Goal: Task Accomplishment & Management: Manage account settings

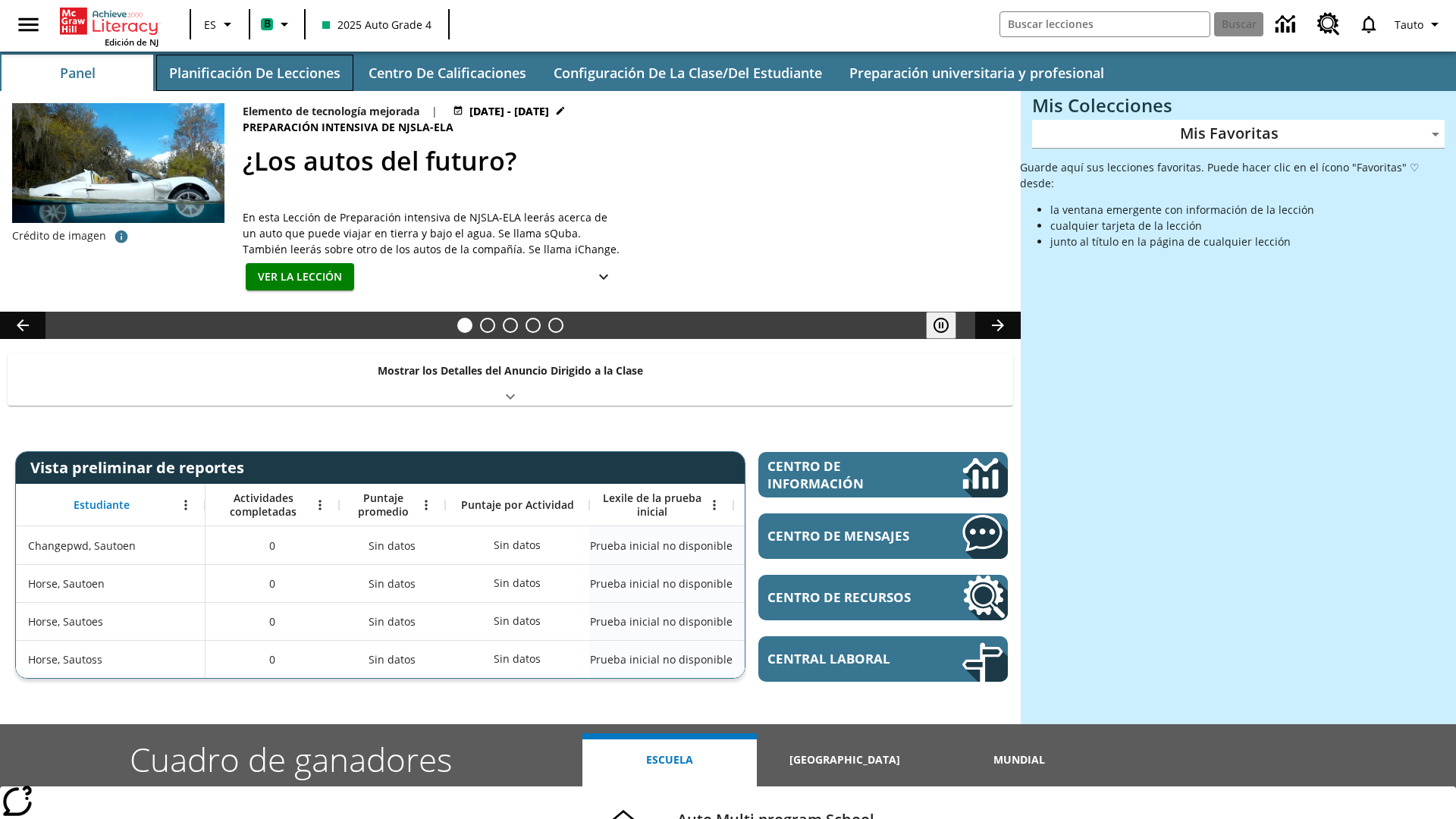
click at [254, 73] on button "Planificación de lecciones" at bounding box center [254, 73] width 197 height 36
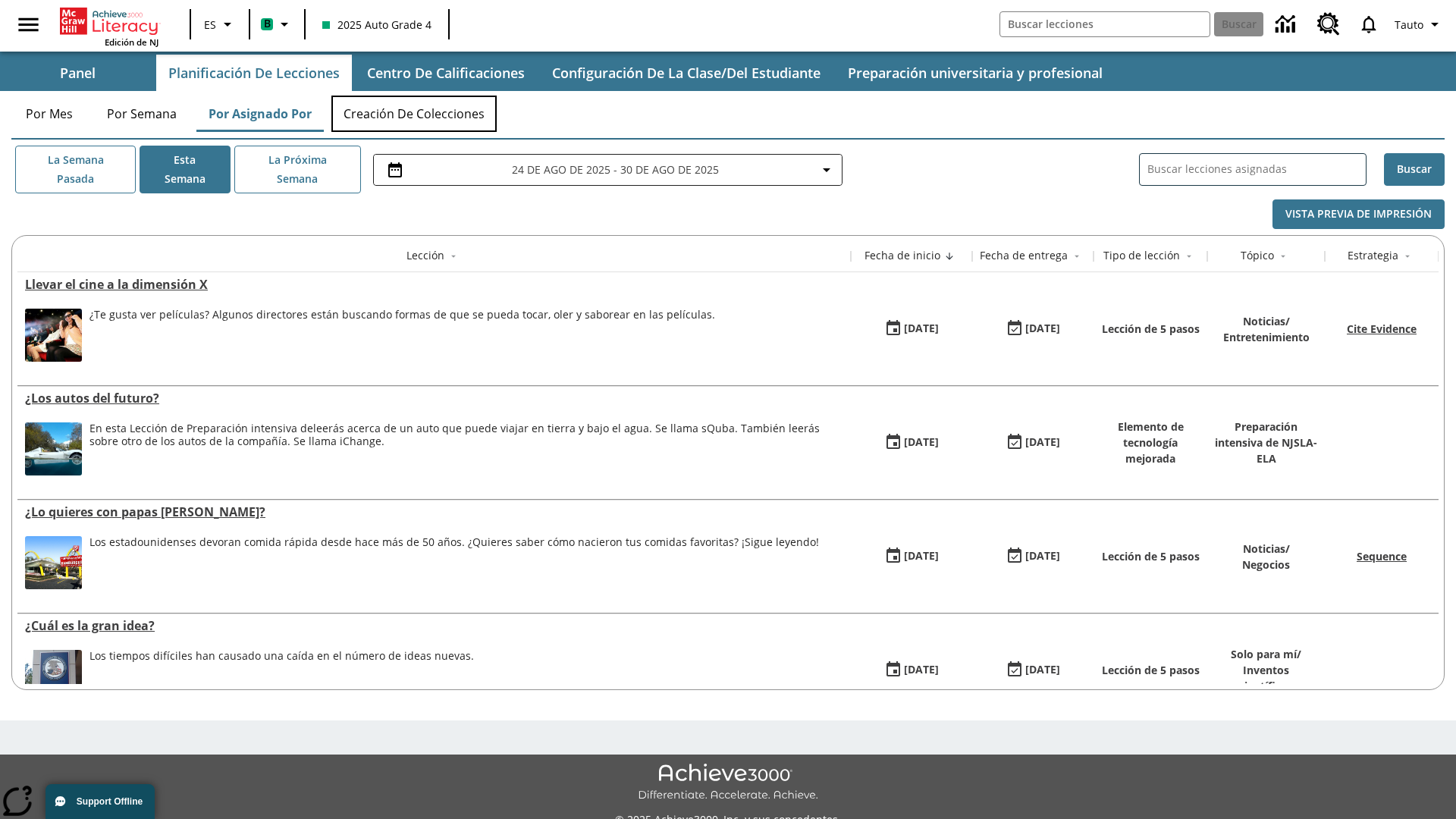
click at [414, 114] on button "Creación de colecciones" at bounding box center [414, 114] width 165 height 36
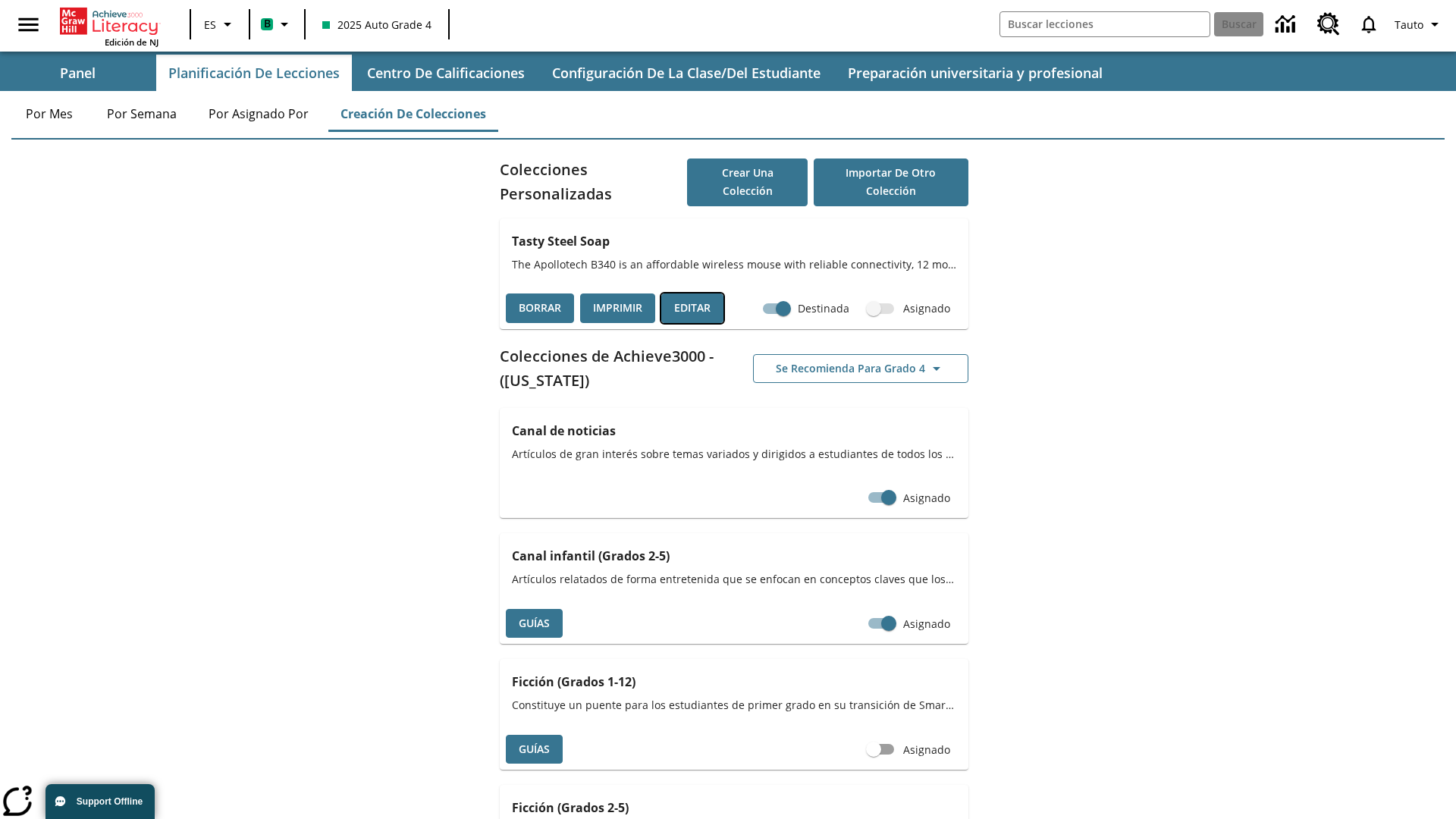
click at [693, 308] on button "Editar" at bounding box center [693, 308] width 62 height 30
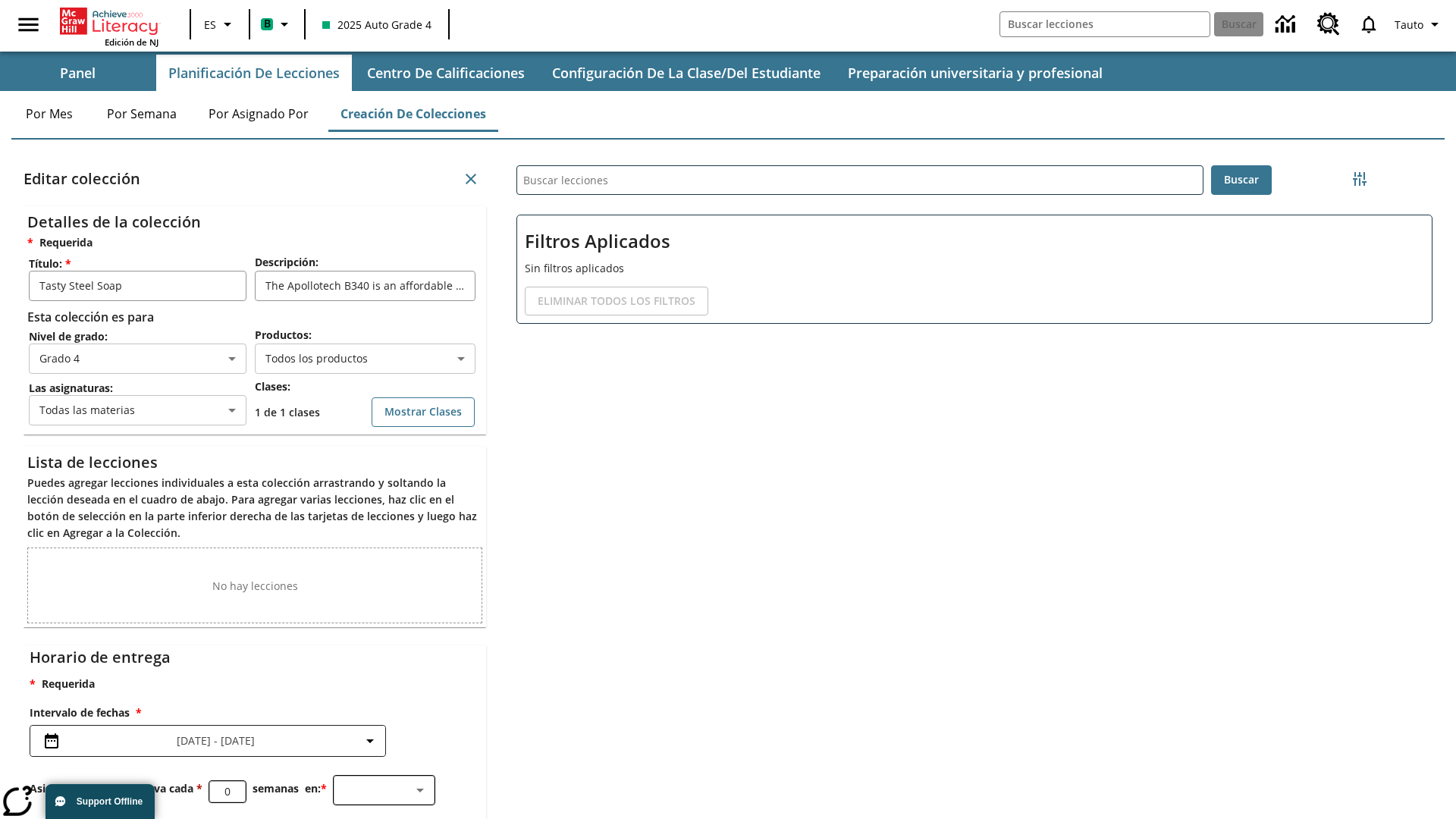
scroll to position [1, 1]
click at [364, 359] on body "Saltar al contenido principal Edición de NJ ES B 2025 Auto Grade 4 Buscar 0 Tau…" at bounding box center [728, 468] width 1456 height 937
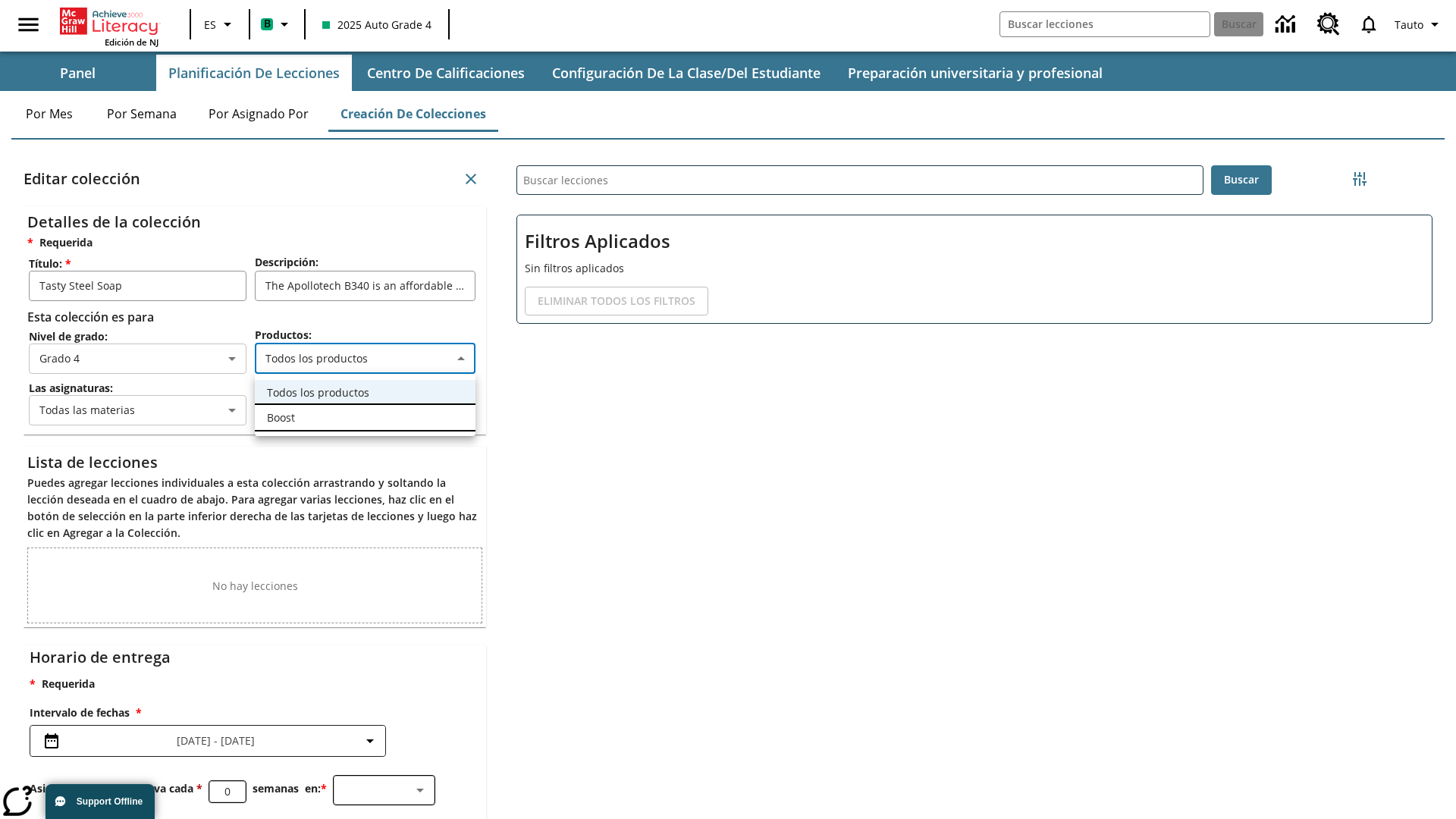
click at [364, 417] on li "Boost" at bounding box center [364, 418] width 221 height 25
type input "12"
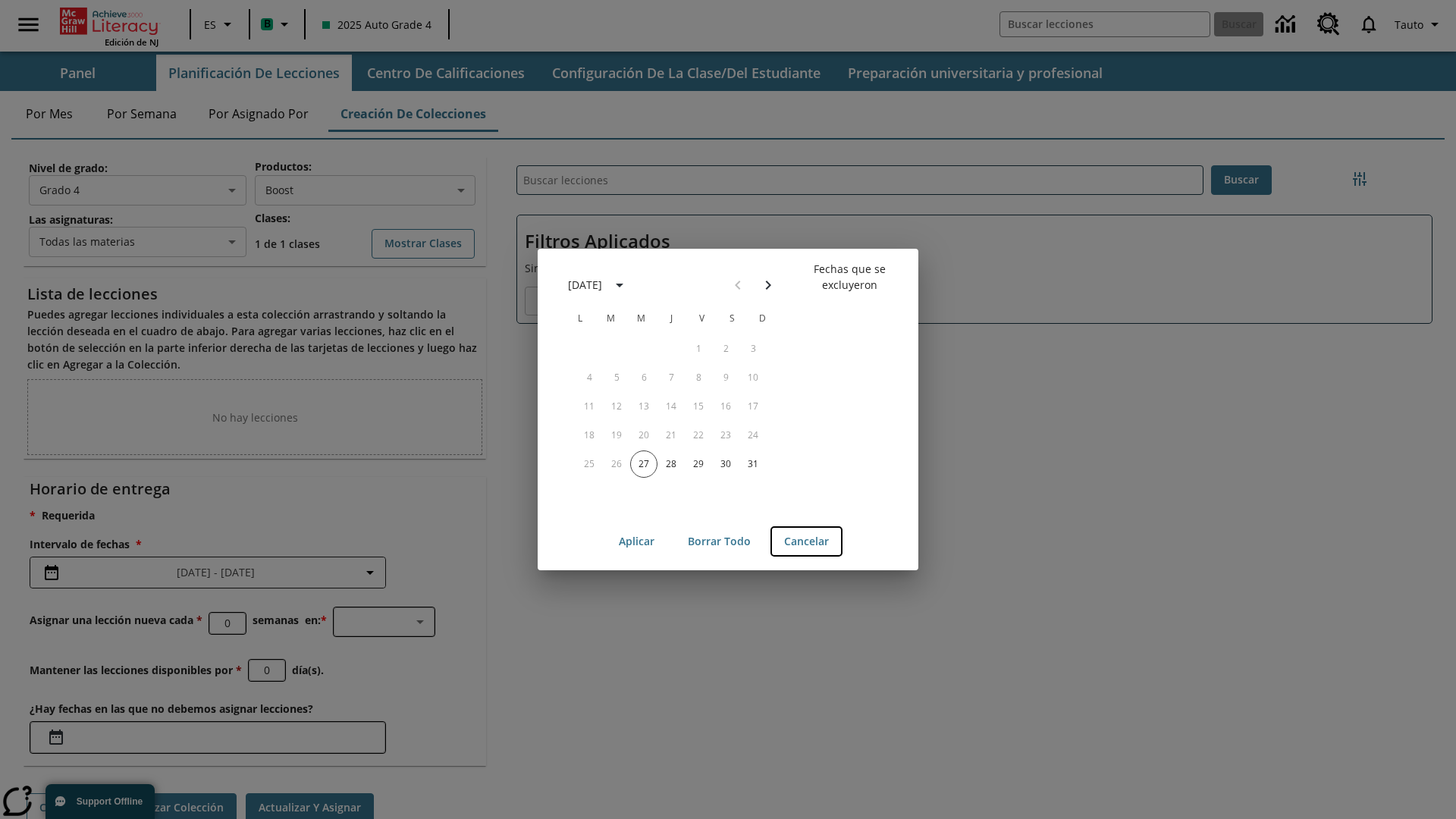
click at [806, 542] on button "Cancelar" at bounding box center [807, 542] width 69 height 28
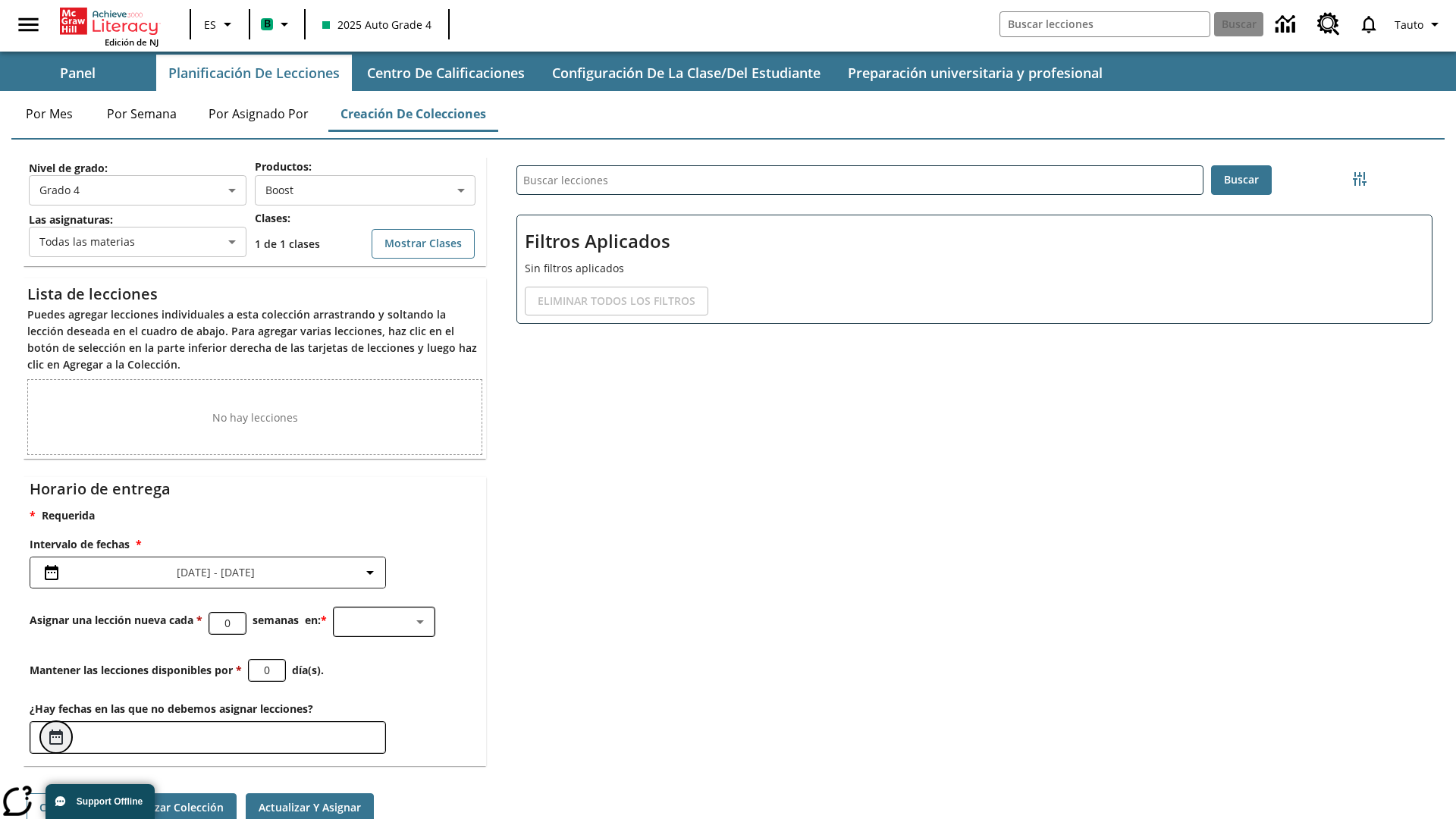
click at [56, 737] on icon "Elegir fechas" at bounding box center [55, 737] width 14 height 15
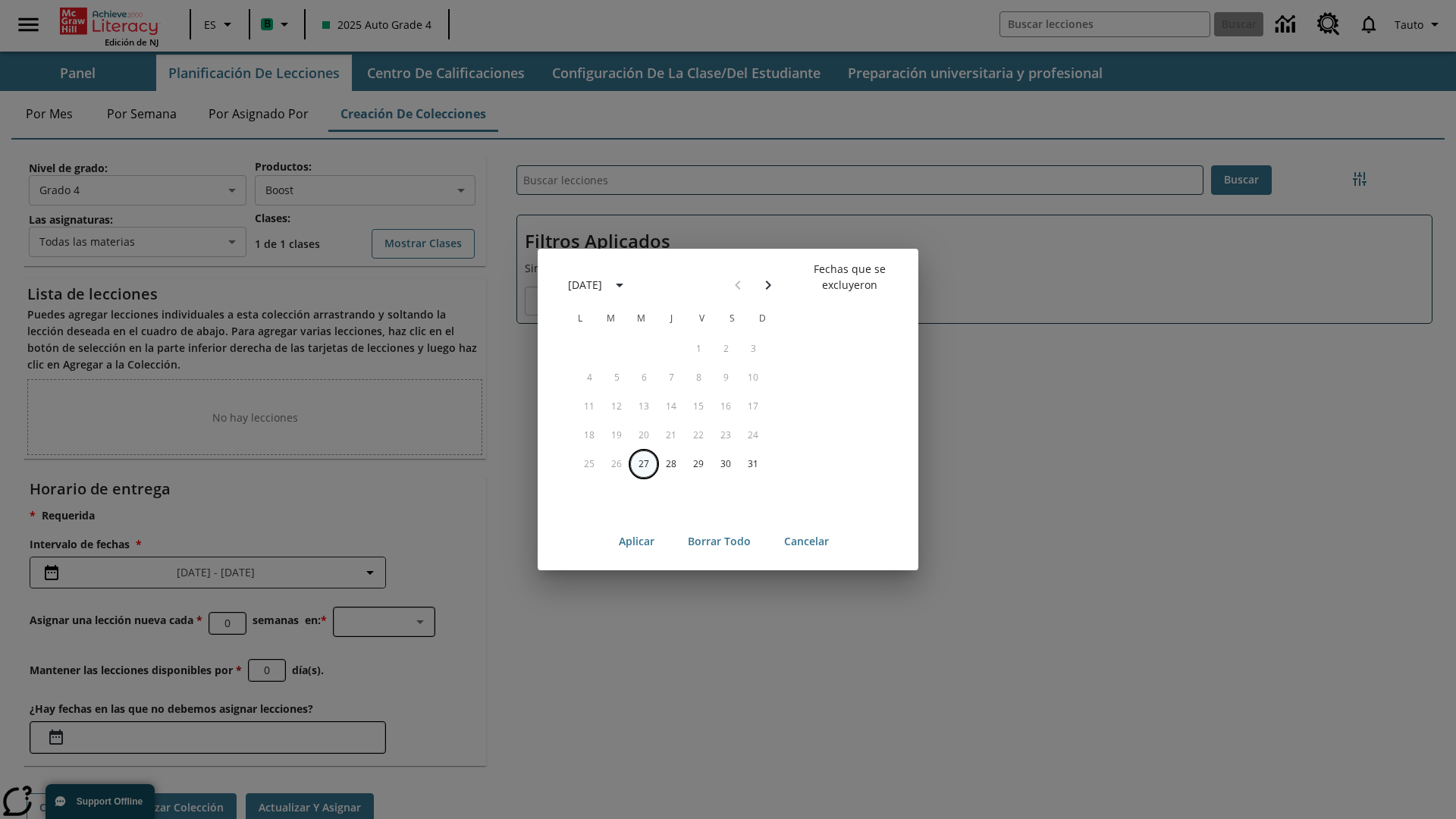
click at [644, 464] on button "27" at bounding box center [644, 464] width 27 height 27
click at [719, 542] on button "Borrar todo" at bounding box center [720, 542] width 87 height 28
click at [644, 464] on button "27" at bounding box center [644, 464] width 27 height 27
click at [672, 464] on button "28" at bounding box center [672, 464] width 27 height 27
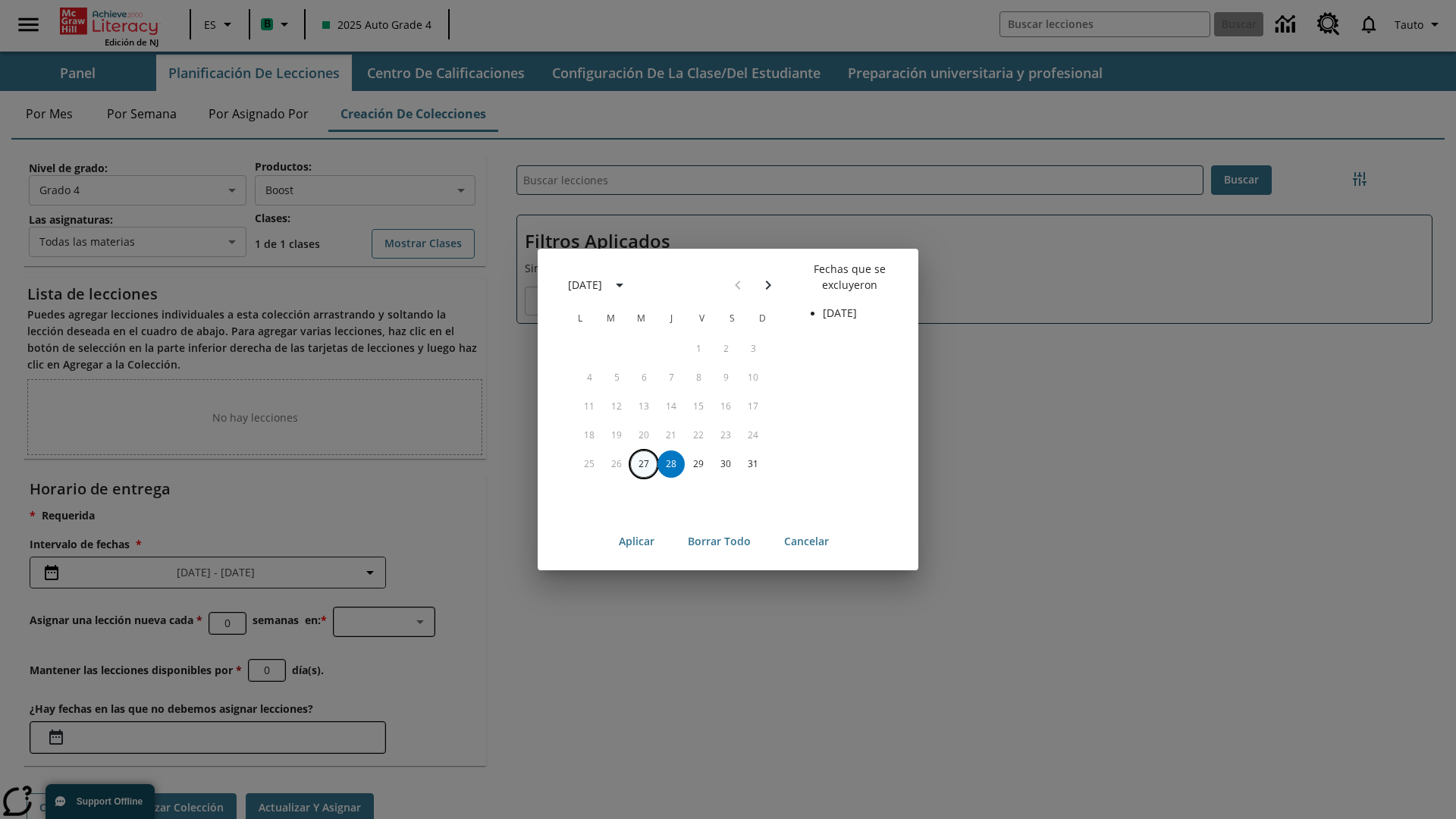
click at [644, 464] on button "27" at bounding box center [644, 464] width 27 height 27
click at [672, 464] on button "28" at bounding box center [672, 464] width 27 height 27
click at [636, 542] on button "Aplicar" at bounding box center [637, 542] width 60 height 28
type input "2025-08-27"
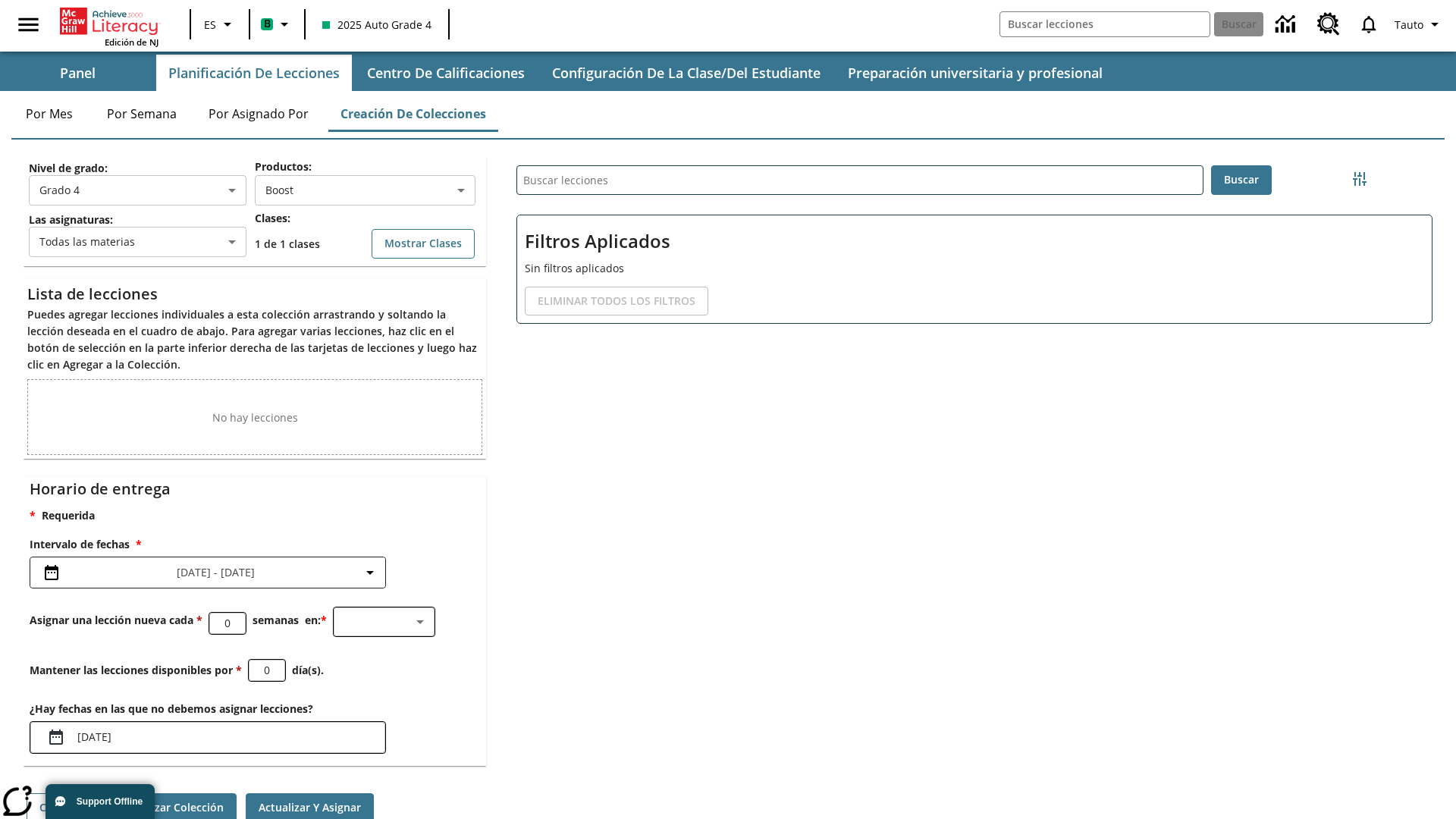
scroll to position [121, 0]
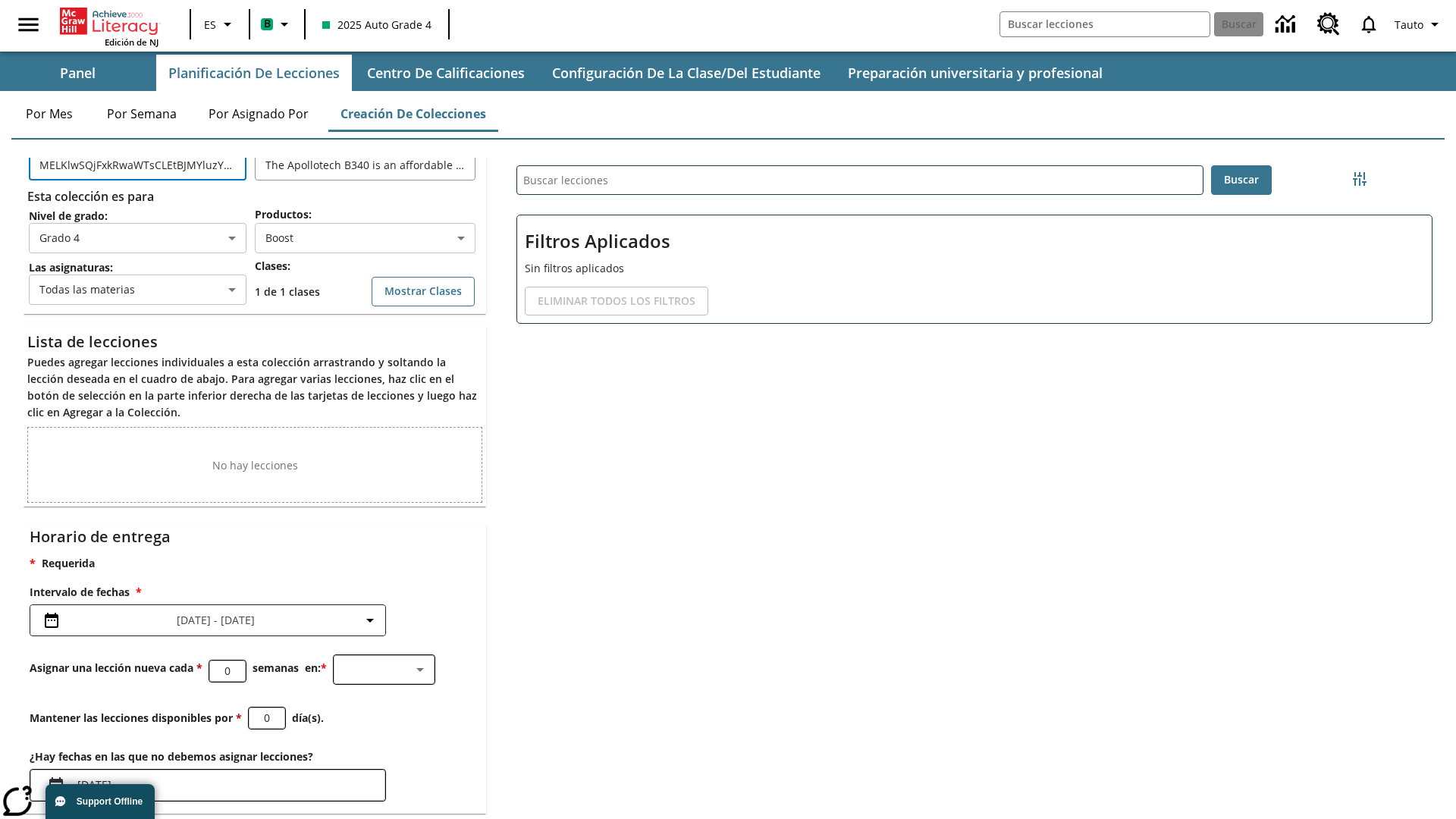
type input "MELKlwSQjFxkRwaWTsCLEtBJMYluzYmzMIemauuoKLVDGqliUSjWlIiHkOKUxhvVbgUicMBJdVLOqUr…"
type input "gcUeWadDrrHpqfYOrgEuPAPWaBNeeOkMkBxNYjHZPqNwLACOGZkRnautTuVLXzNaHvhUzcsPkLnbuzL…"
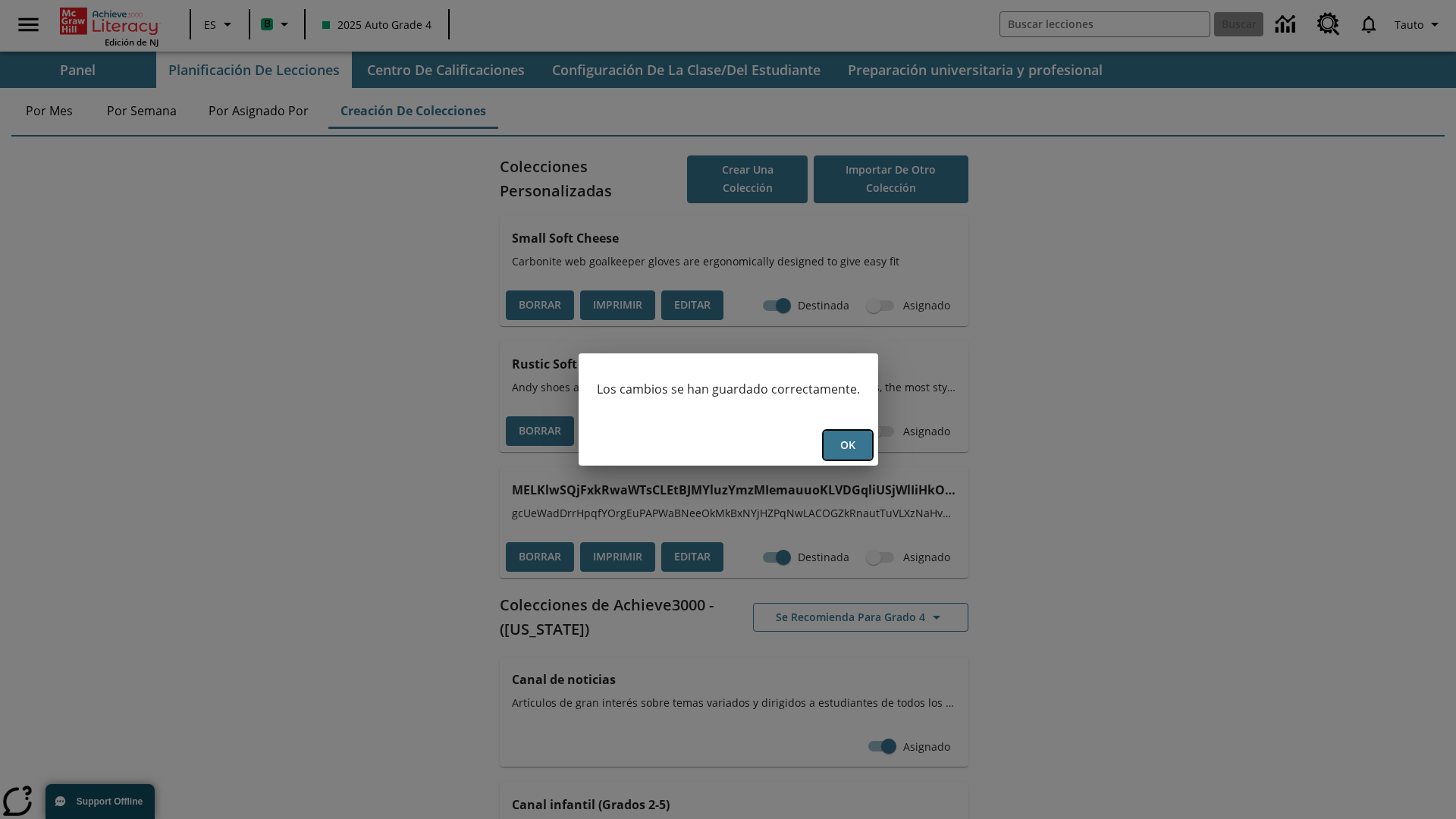
click at [847, 445] on button "OK" at bounding box center [847, 445] width 48 height 30
